Goal: Check status: Check status

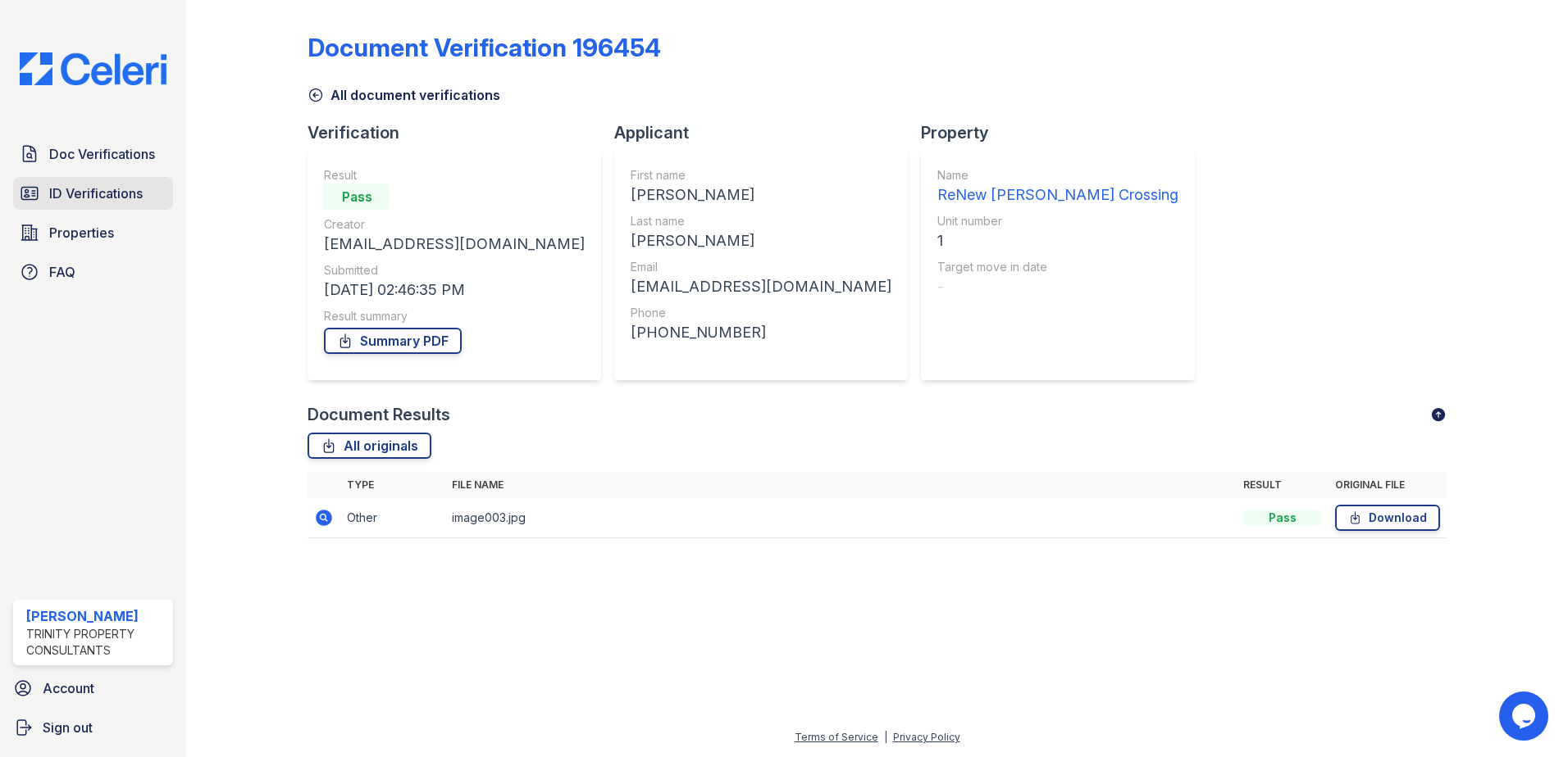
click at [87, 201] on span "ID Verifications" at bounding box center [96, 193] width 93 height 19
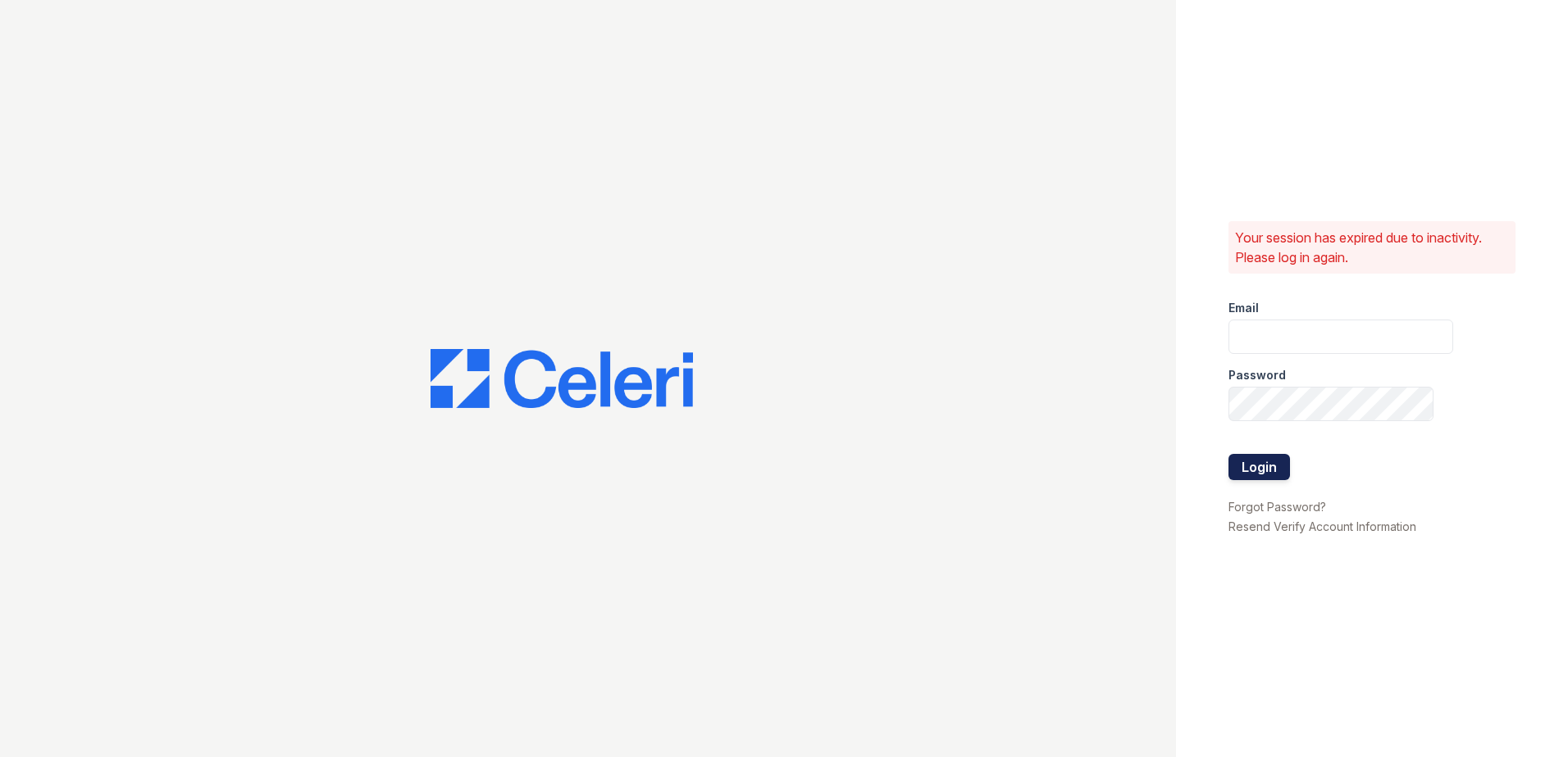
type input "sclarke@trinity-pm.com"
click at [1265, 463] on button "Login" at bounding box center [1258, 466] width 61 height 26
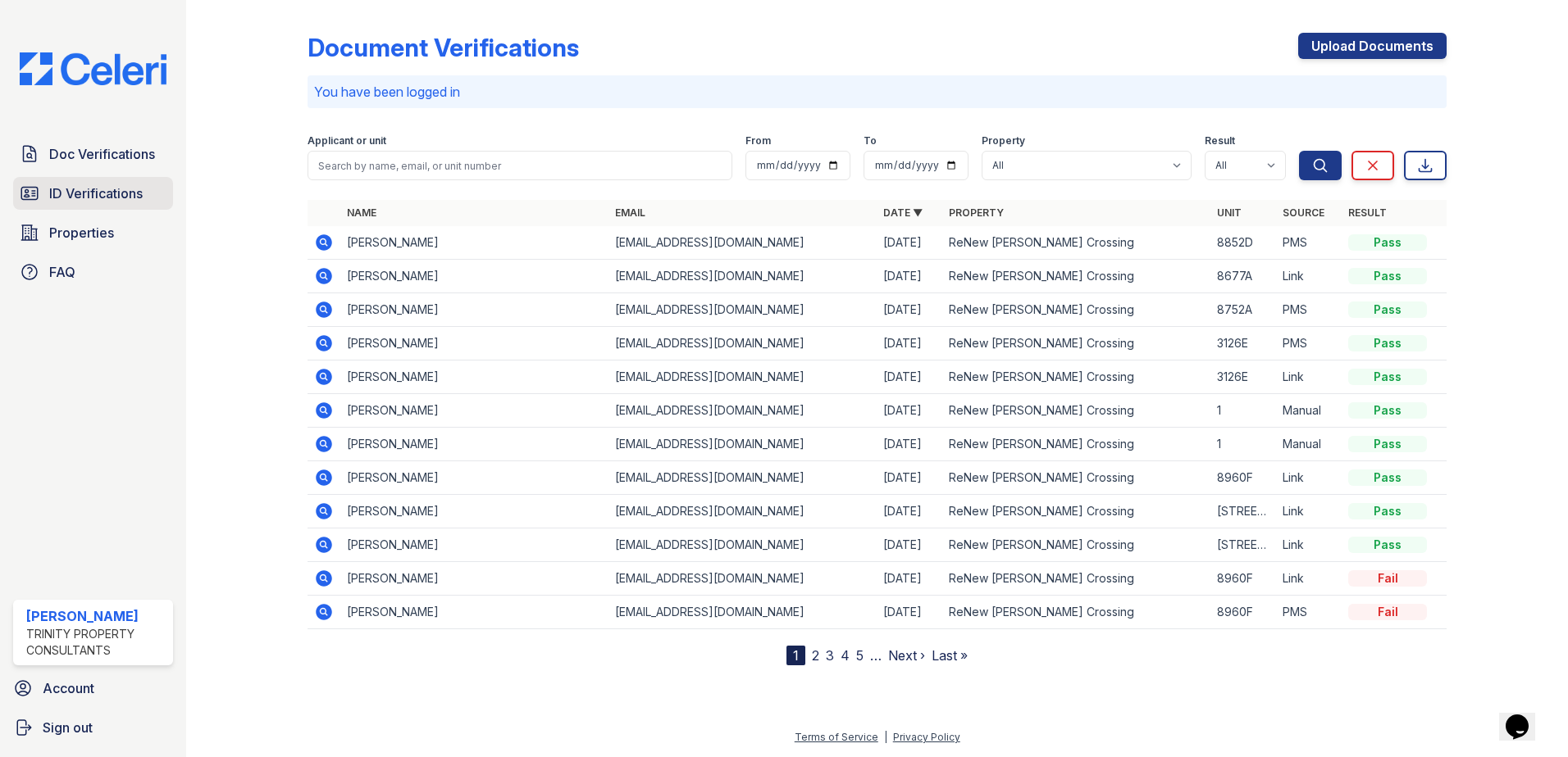
click at [137, 201] on span "ID Verifications" at bounding box center [96, 193] width 93 height 19
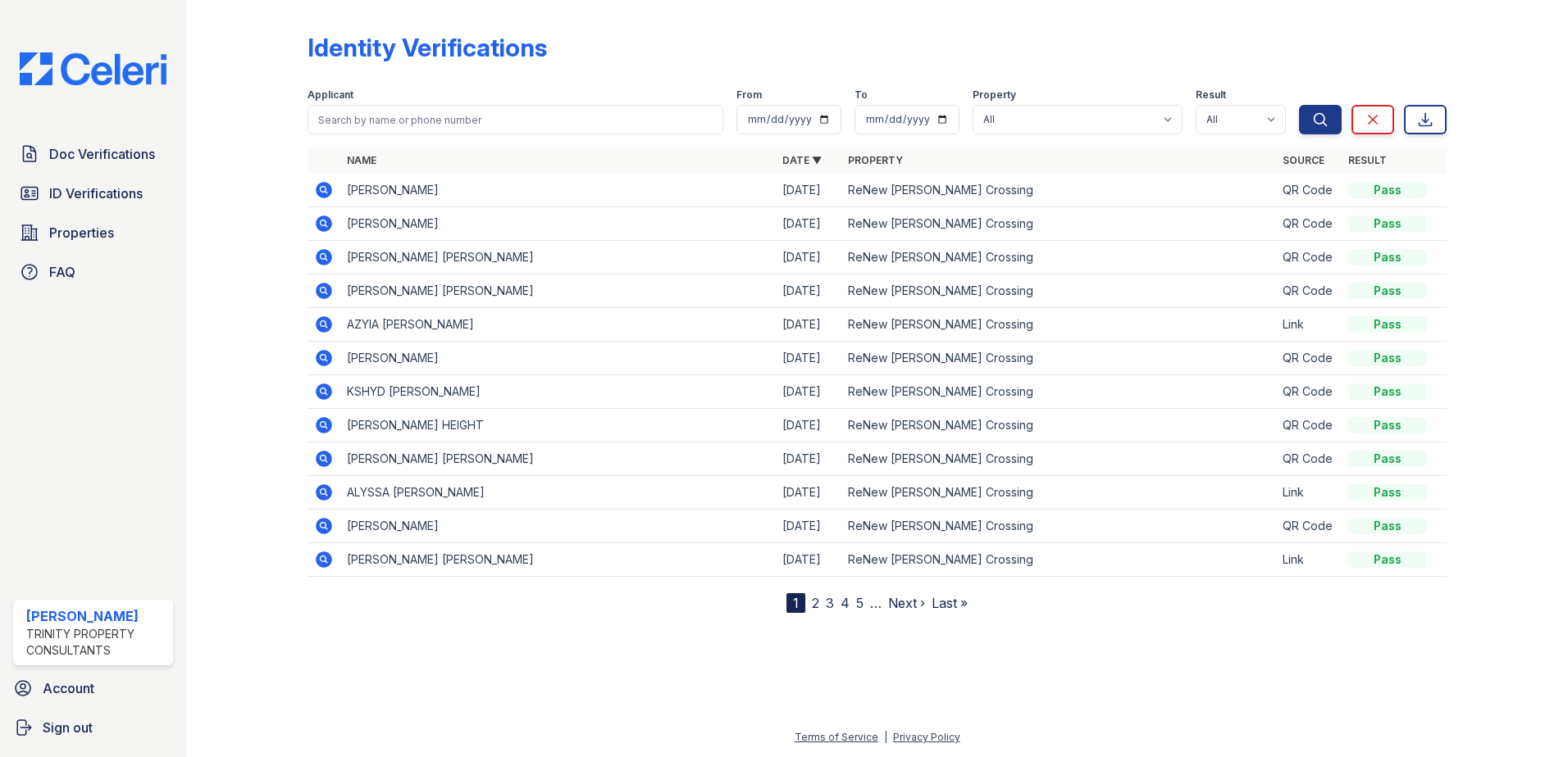
click at [139, 201] on span "ID Verifications" at bounding box center [96, 193] width 93 height 19
click at [330, 222] on icon at bounding box center [324, 224] width 17 height 17
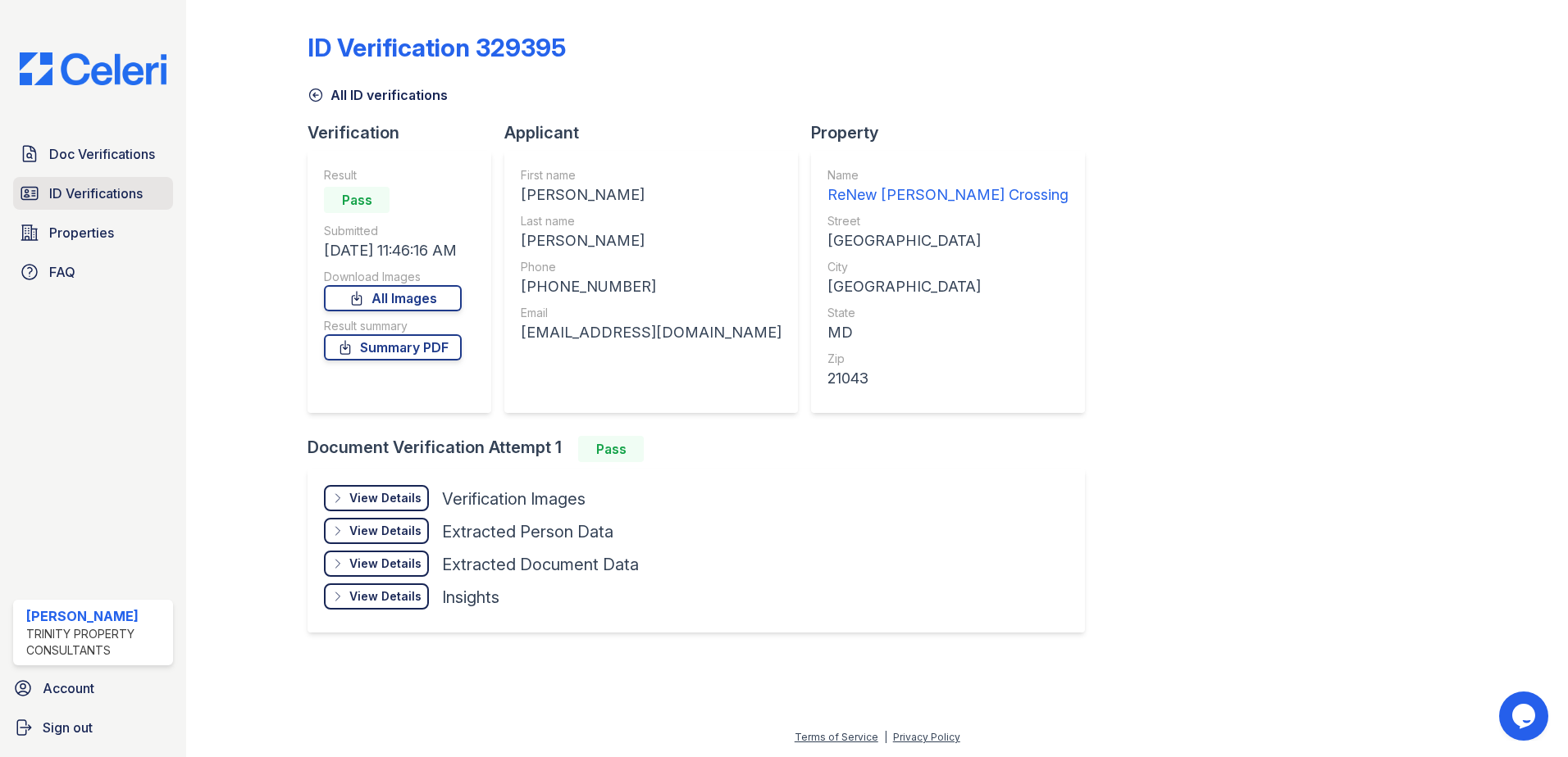
click at [139, 189] on span "ID Verifications" at bounding box center [96, 193] width 93 height 19
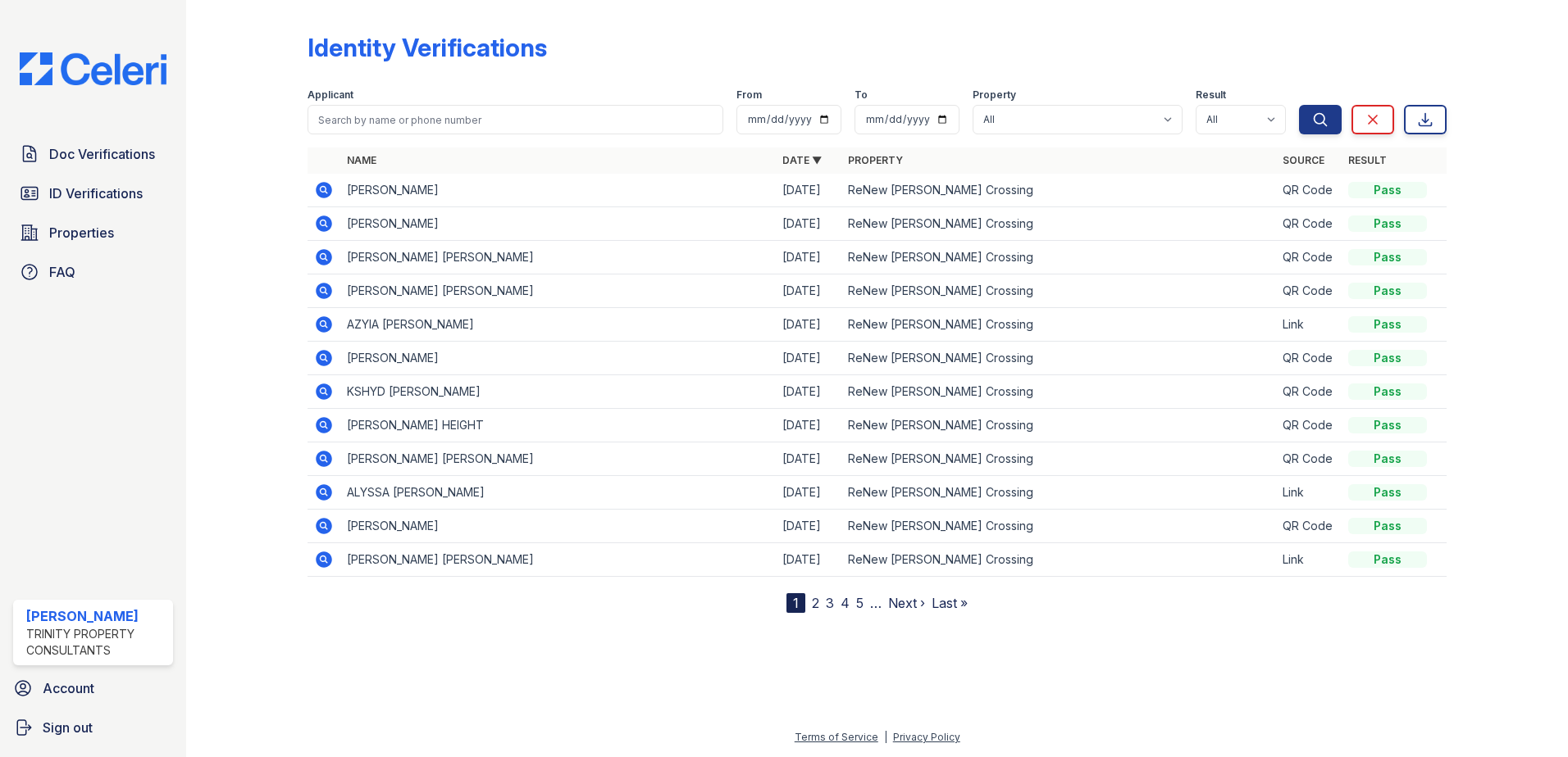
click at [325, 184] on icon at bounding box center [324, 189] width 17 height 17
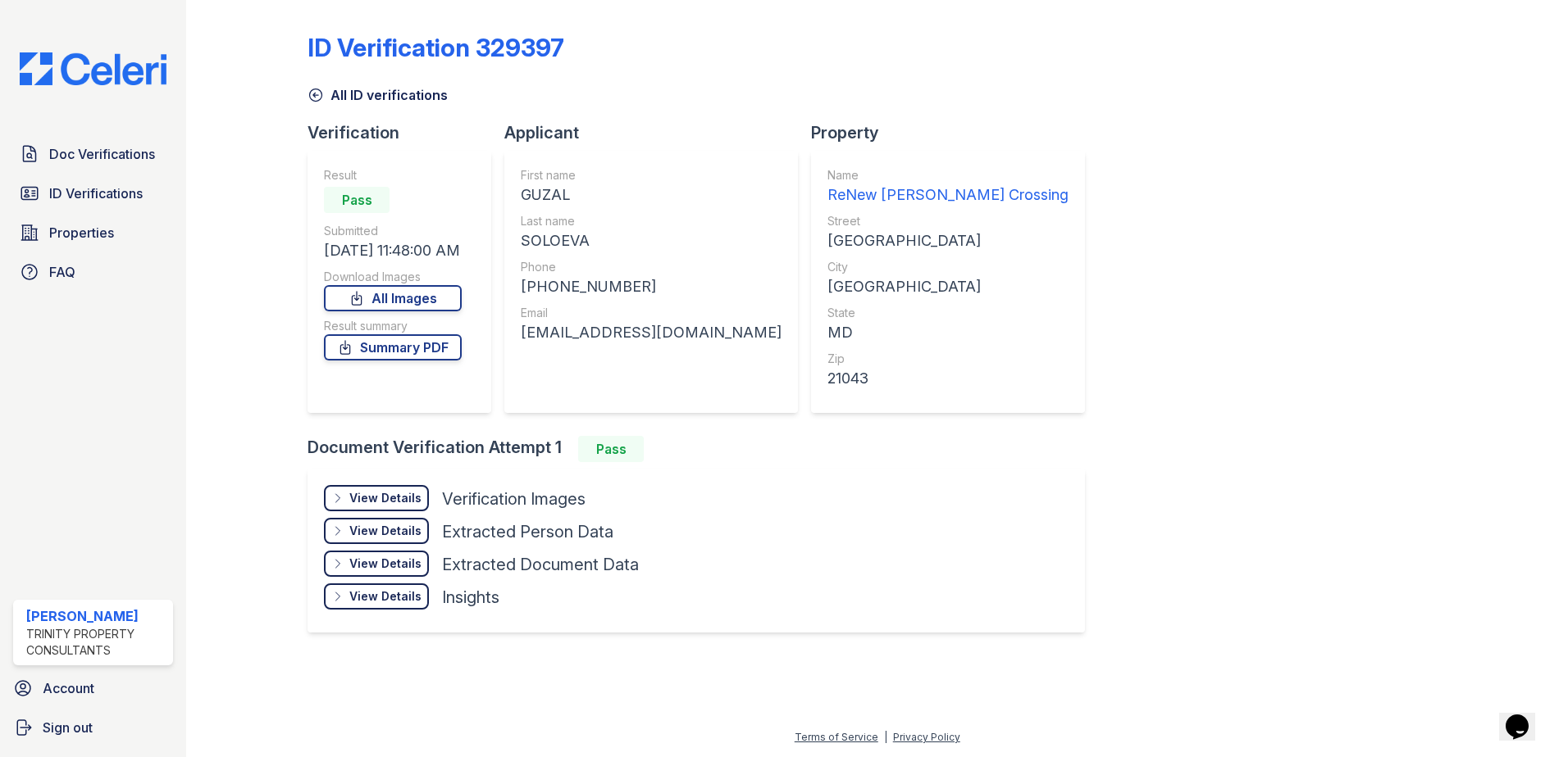
click at [416, 499] on div "View Details" at bounding box center [385, 498] width 72 height 17
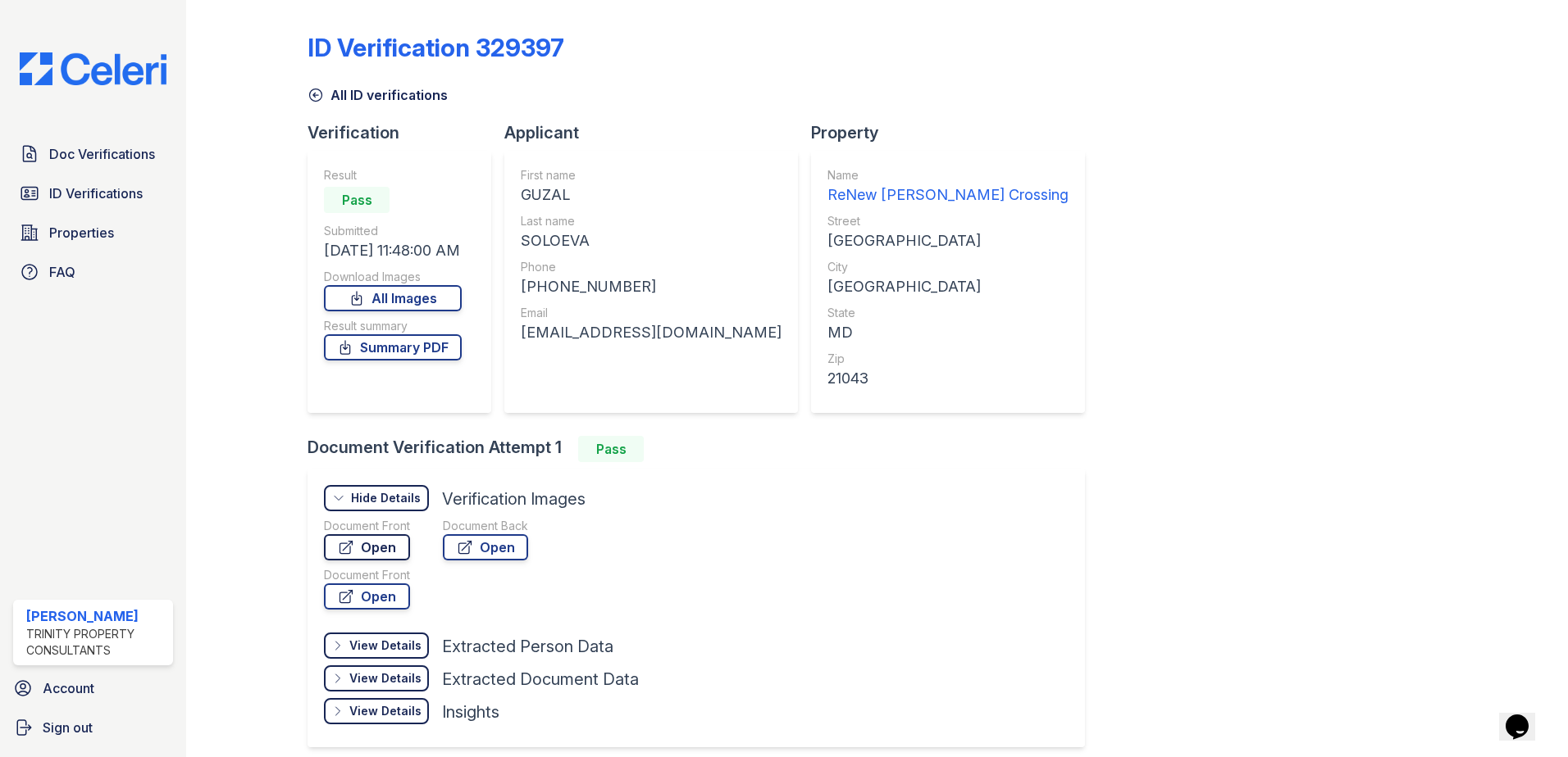
click at [383, 542] on link "Open" at bounding box center [366, 547] width 87 height 26
